Goal: Check status: Check status

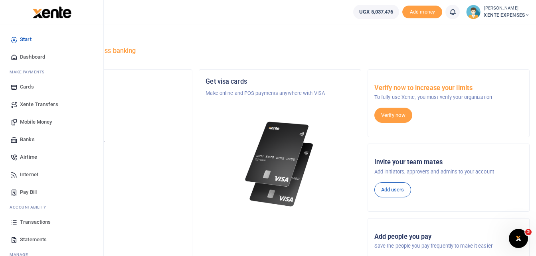
click at [41, 221] on span "Transactions" at bounding box center [35, 222] width 31 height 8
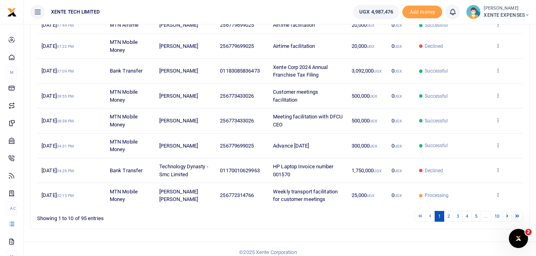
scroll to position [189, 0]
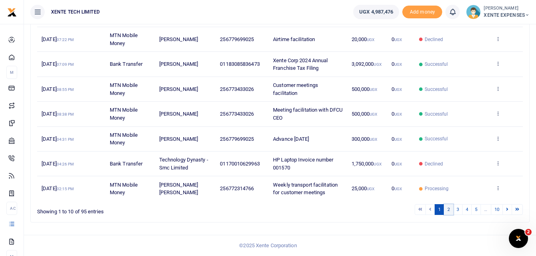
click at [449, 212] on link "2" at bounding box center [449, 209] width 10 height 11
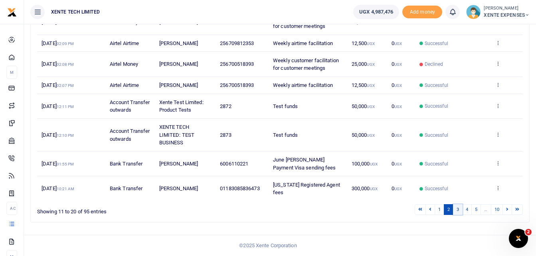
click at [459, 213] on link "3" at bounding box center [458, 209] width 10 height 11
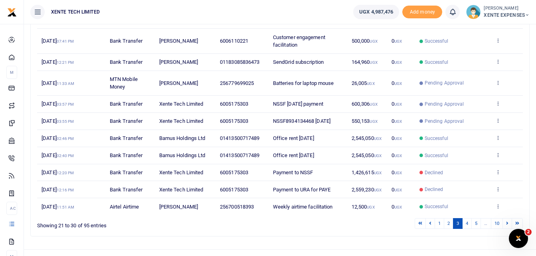
scroll to position [134, 0]
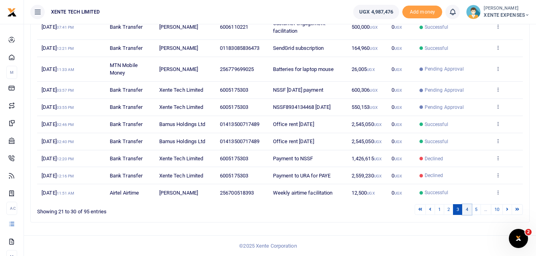
click at [467, 209] on link "4" at bounding box center [467, 209] width 10 height 11
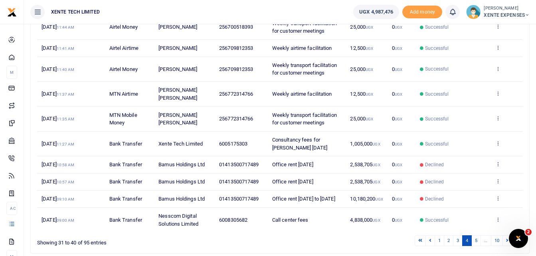
scroll to position [165, 0]
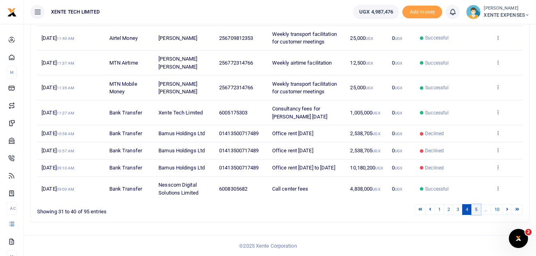
click at [475, 210] on link "5" at bounding box center [476, 209] width 10 height 11
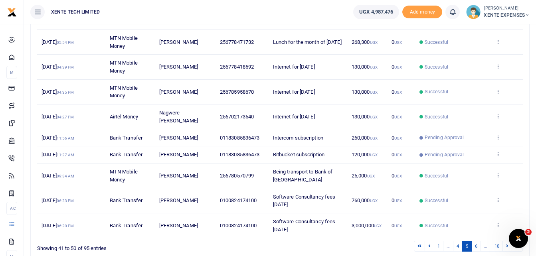
scroll to position [181, 0]
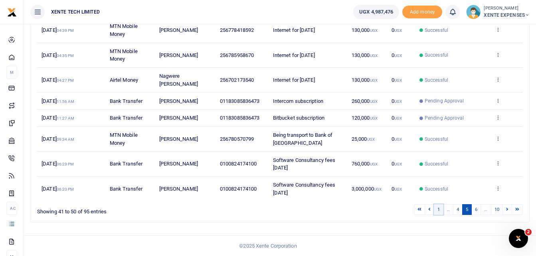
click at [441, 209] on link "1" at bounding box center [439, 209] width 10 height 11
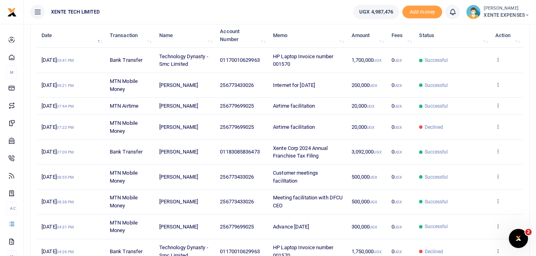
scroll to position [189, 0]
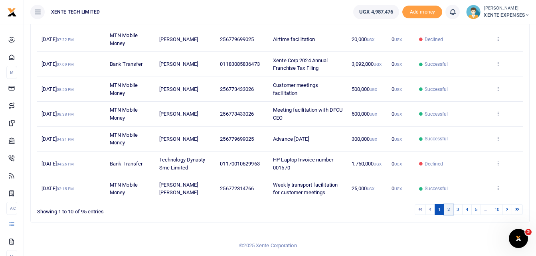
click at [447, 208] on link "2" at bounding box center [449, 209] width 10 height 11
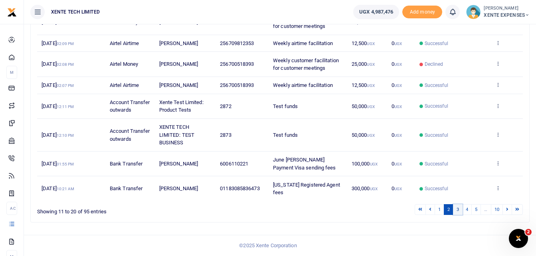
click at [459, 209] on link "3" at bounding box center [458, 209] width 10 height 11
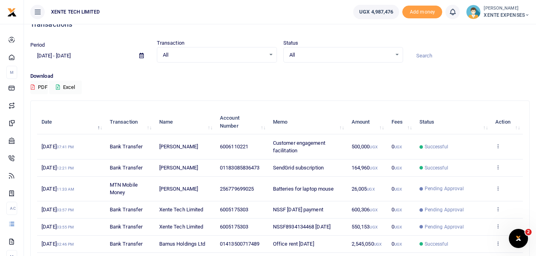
scroll to position [54, 0]
